Goal: Information Seeking & Learning: Check status

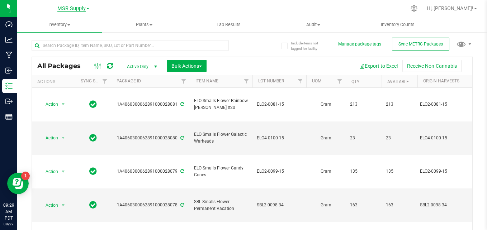
click at [72, 9] on span "MSR Supply" at bounding box center [71, 8] width 28 height 6
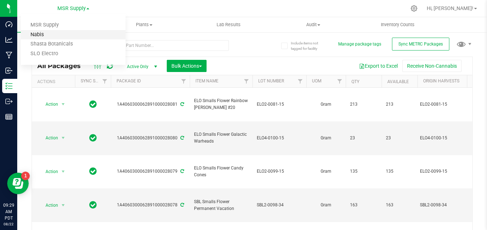
click at [53, 36] on link "Nabis" at bounding box center [73, 35] width 105 height 10
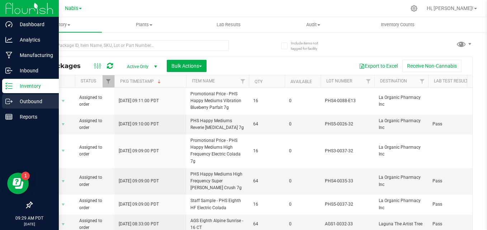
click at [11, 104] on icon at bounding box center [8, 101] width 7 height 7
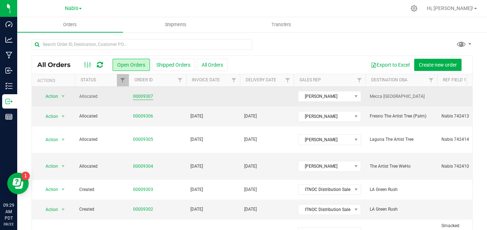
click at [138, 96] on link "00009307" at bounding box center [143, 96] width 20 height 7
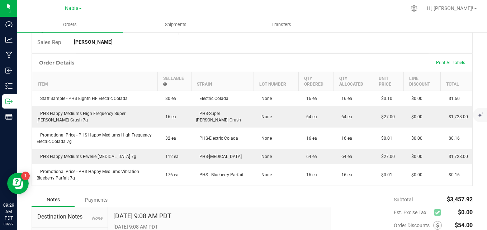
scroll to position [179, 0]
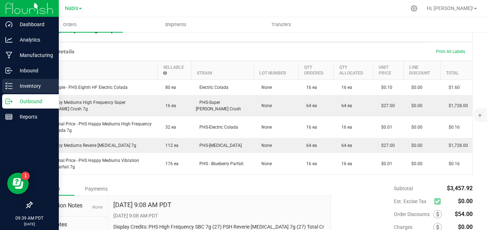
click at [10, 90] on div "Inventory" at bounding box center [30, 86] width 57 height 14
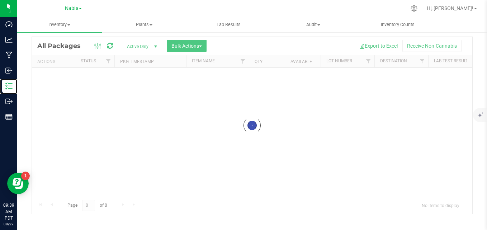
scroll to position [20, 0]
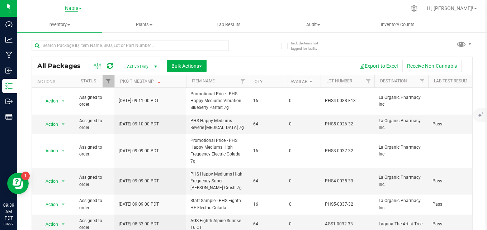
drag, startPoint x: 100, startPoint y: 44, endPoint x: 76, endPoint y: 9, distance: 42.8
click at [76, 9] on span "Nabis" at bounding box center [71, 8] width 13 height 6
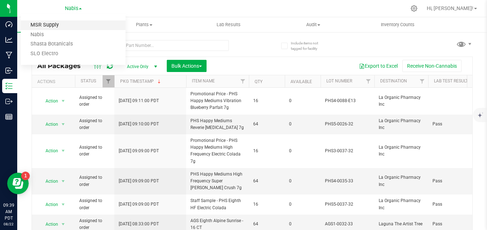
click at [62, 26] on link "MSR Supply" at bounding box center [73, 25] width 105 height 10
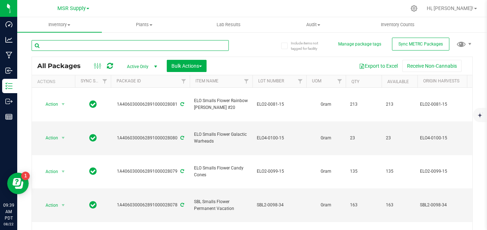
click at [72, 48] on input "text" at bounding box center [130, 45] width 197 height 11
paste input "SBL3-0078-32"
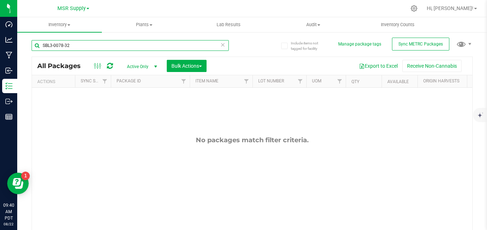
type input "SBL3-0078-32"
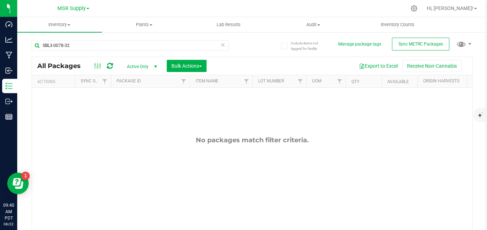
click at [137, 67] on span "Active Only" at bounding box center [140, 67] width 39 height 10
click at [134, 106] on li "All" at bounding box center [140, 110] width 39 height 11
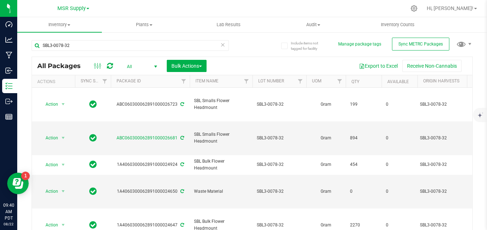
click at [220, 44] on icon at bounding box center [222, 44] width 5 height 9
